Goal: Navigation & Orientation: Understand site structure

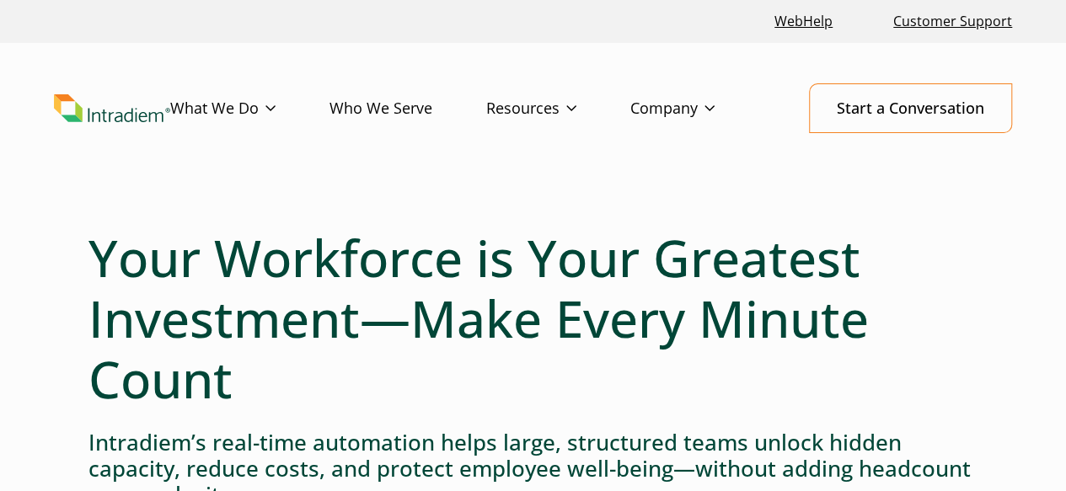
click at [236, 75] on header "Menu What We Do Platform Who We Serve Resources Blog Events & Webinars News Suc…" at bounding box center [533, 122] width 1066 height 158
click at [417, 109] on link "Who We Serve" at bounding box center [408, 108] width 157 height 49
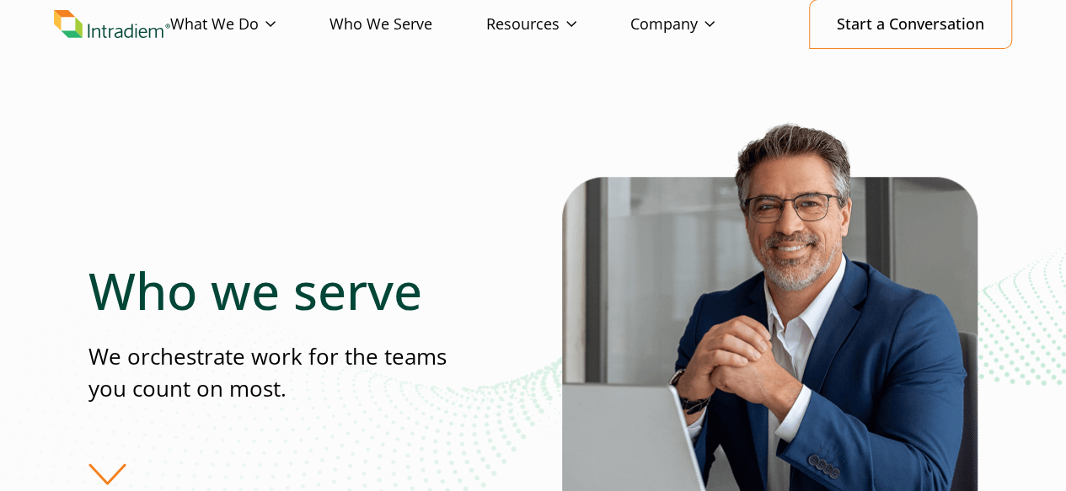
scroll to position [253, 0]
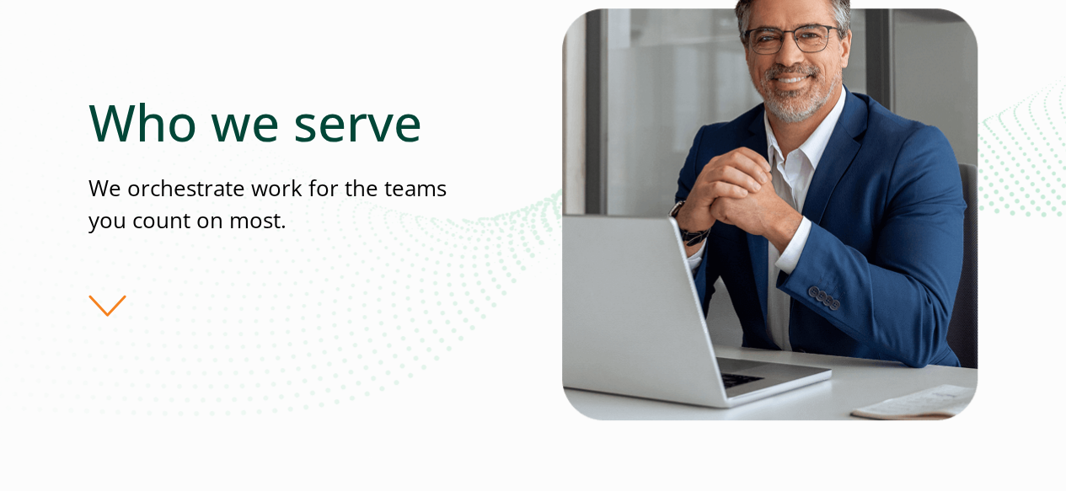
click at [94, 304] on div "Who we serve We orchestrate work for the teams you count on most." at bounding box center [325, 204] width 474 height 225
click at [96, 314] on div "Who we serve We orchestrate work for the teams you count on most." at bounding box center [325, 204] width 474 height 225
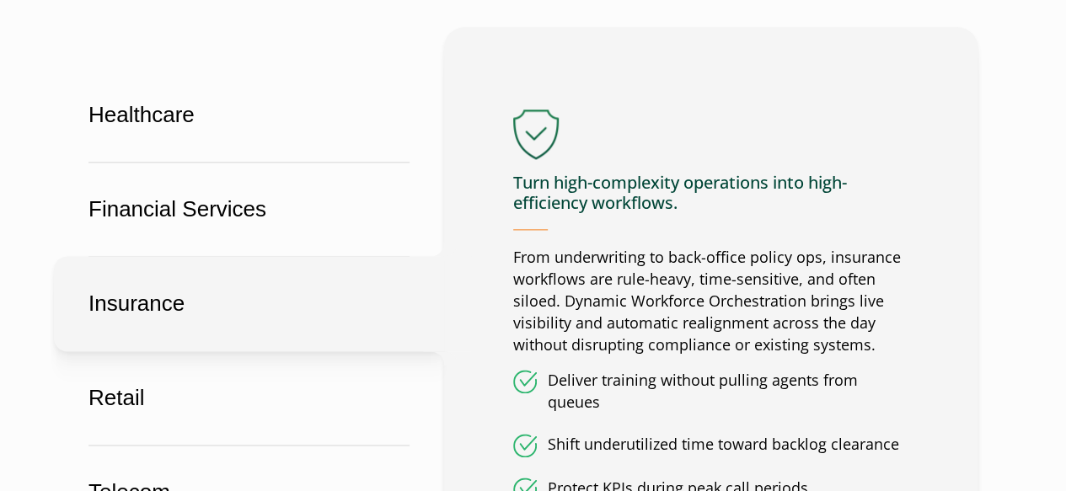
scroll to position [1264, 0]
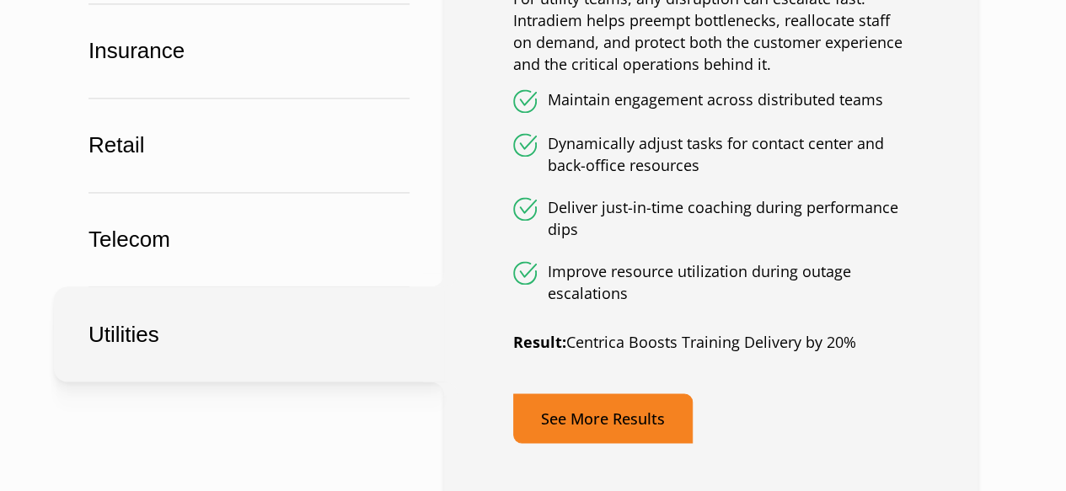
click at [586, 409] on link "See More Results" at bounding box center [603, 419] width 180 height 50
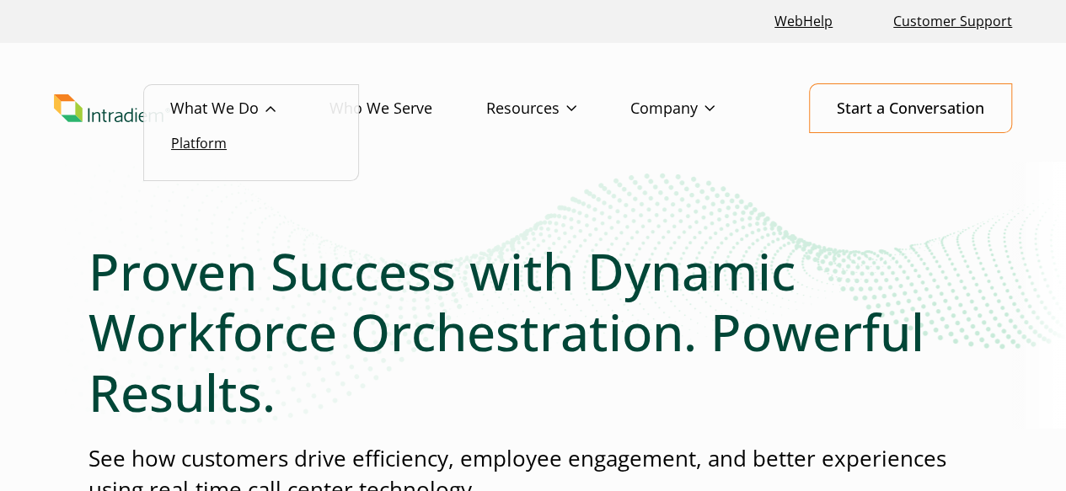
click at [221, 149] on link "Platform" at bounding box center [199, 143] width 56 height 19
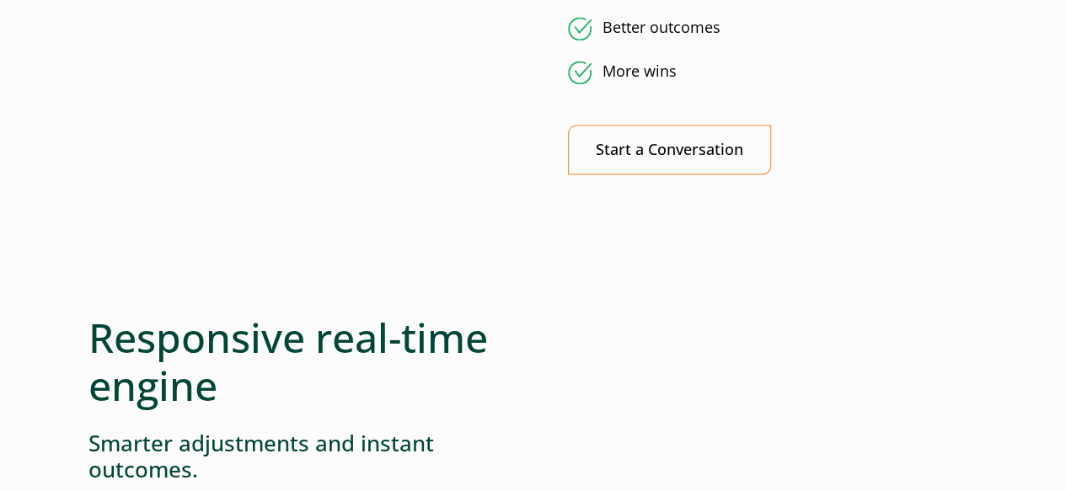
scroll to position [1264, 0]
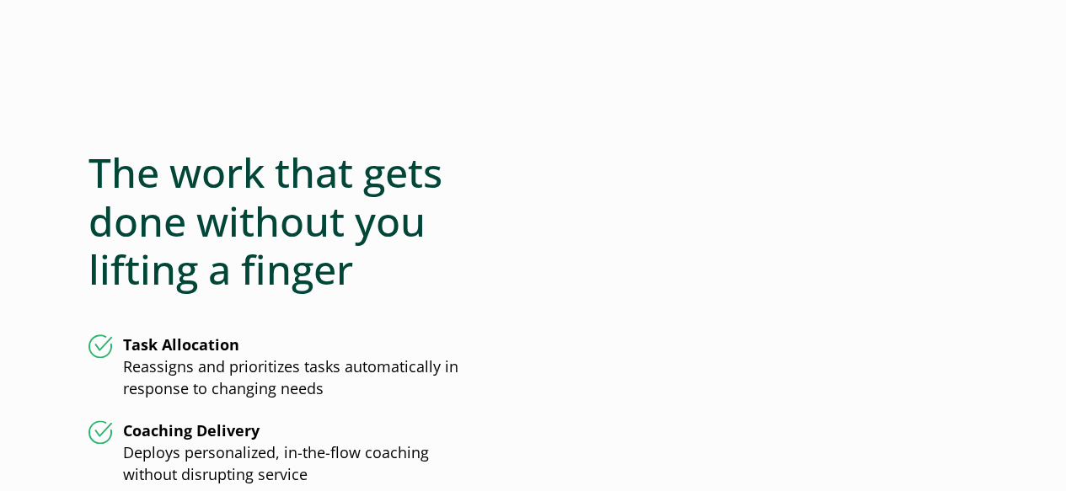
scroll to position [3118, 0]
